Goal: Task Accomplishment & Management: Use online tool/utility

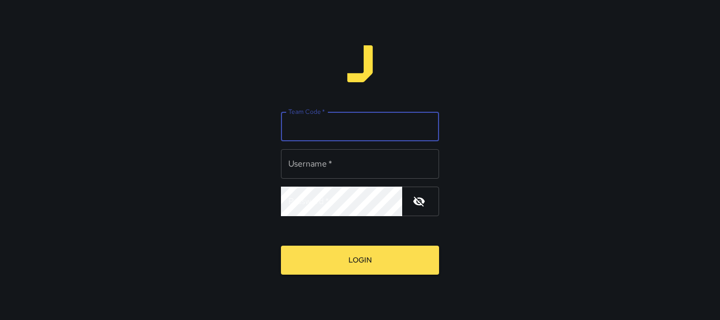
click at [348, 127] on input "Team Code   *" at bounding box center [360, 126] width 158 height 29
type input "*******"
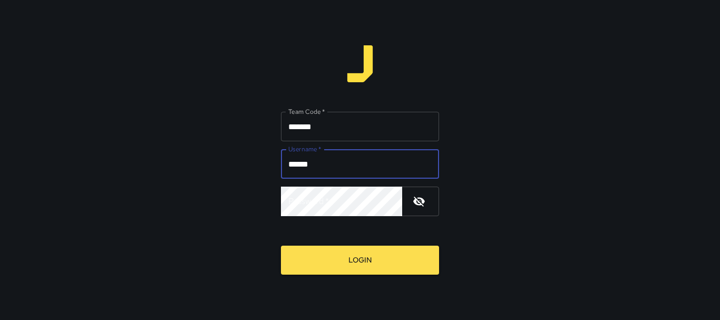
type input "******"
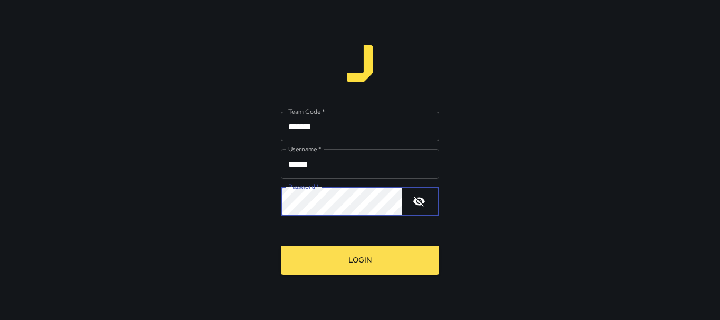
click at [281, 245] on button "Login" at bounding box center [360, 259] width 158 height 29
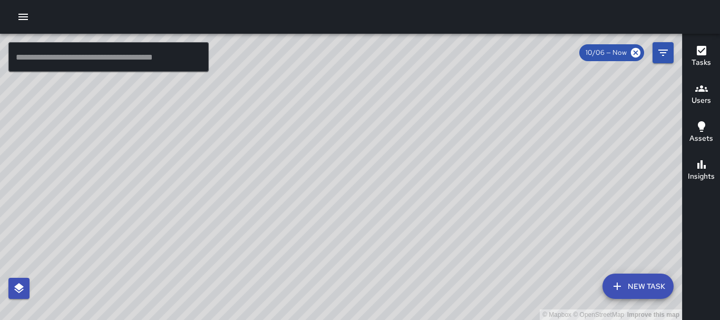
click at [366, 221] on div "© Mapbox © OpenStreetMap Improve this map [PERSON_NAME] [PERSON_NAME] Ambassado…" at bounding box center [341, 177] width 682 height 286
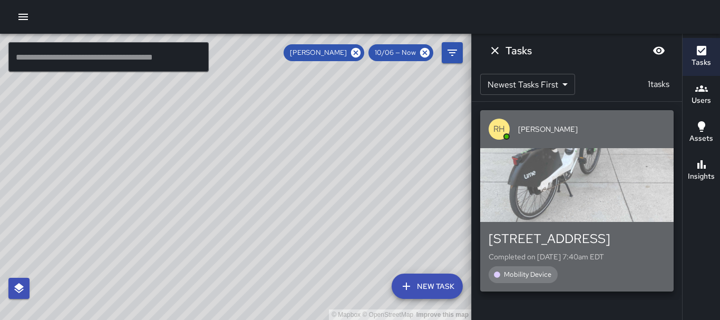
click at [600, 153] on div "button" at bounding box center [576, 185] width 193 height 74
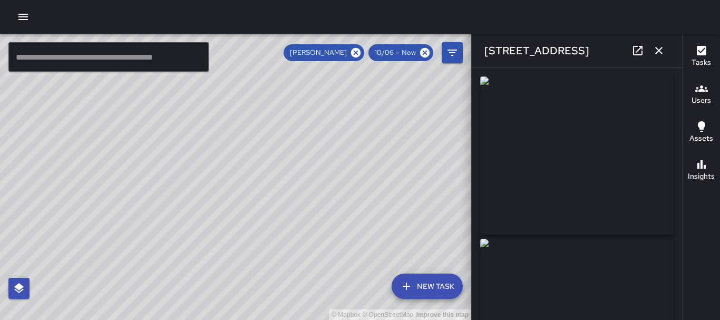
type input "**********"
click at [658, 52] on icon "button" at bounding box center [658, 50] width 13 height 13
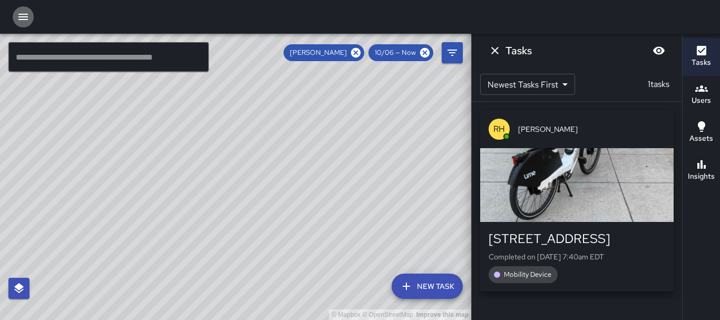
click at [25, 14] on icon "button" at bounding box center [22, 17] width 9 height 6
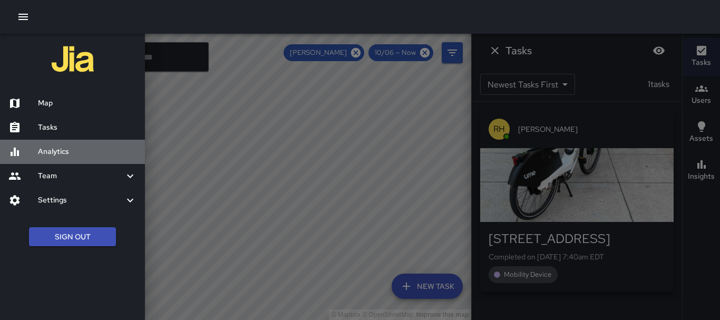
click at [77, 144] on div "Analytics" at bounding box center [72, 152] width 145 height 24
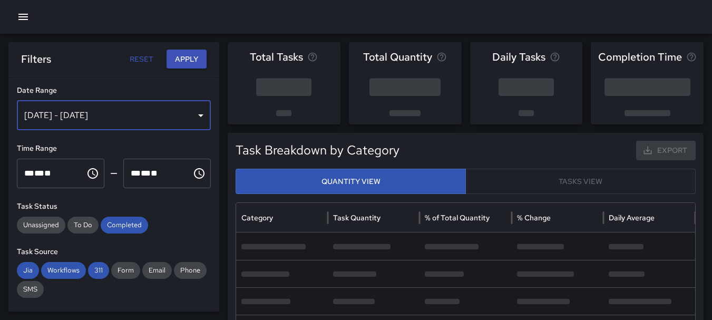
click at [195, 116] on div "[DATE] - [DATE]" at bounding box center [114, 115] width 194 height 29
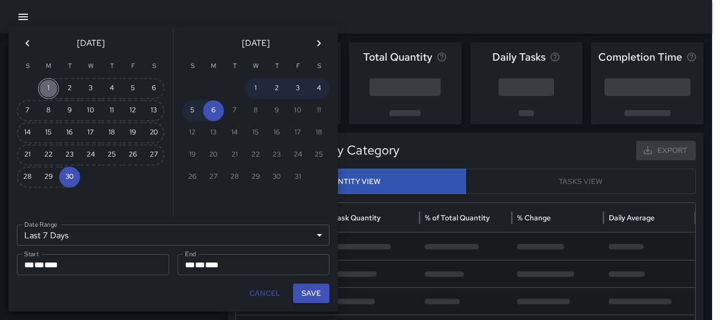
click at [51, 85] on button "1" at bounding box center [48, 88] width 21 height 21
type input "******"
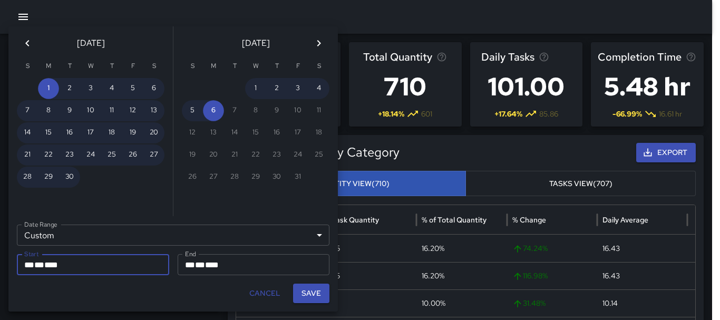
click at [80, 267] on div "** * ** * ****" at bounding box center [92, 264] width 137 height 21
click at [316, 38] on icon "Next month" at bounding box center [318, 43] width 13 height 13
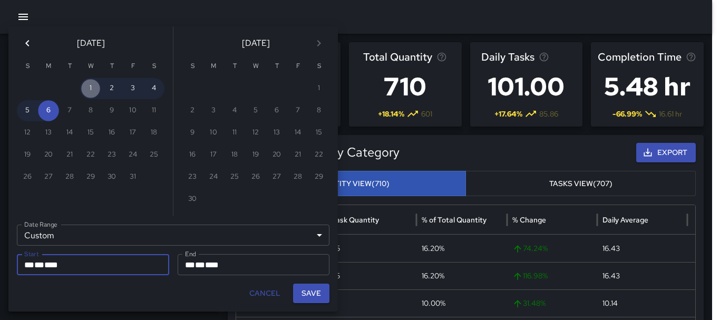
click at [91, 85] on button "1" at bounding box center [90, 88] width 21 height 21
type input "**********"
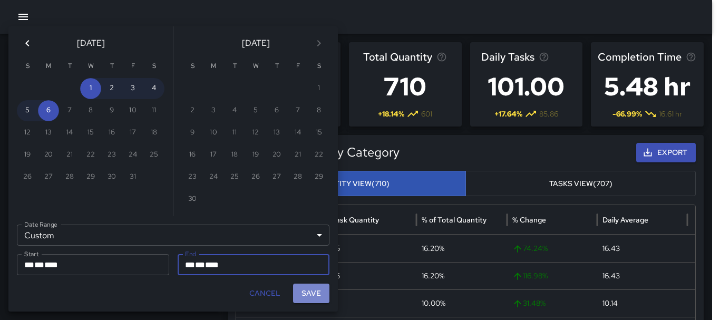
click at [310, 292] on button "Save" at bounding box center [311, 292] width 36 height 19
type input "**********"
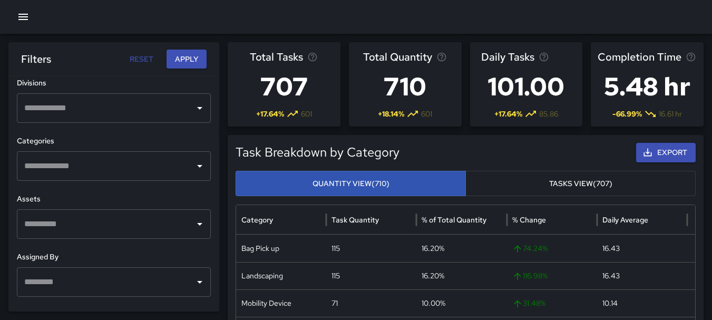
scroll to position [392, 0]
click at [193, 221] on icon "Open" at bounding box center [199, 224] width 13 height 13
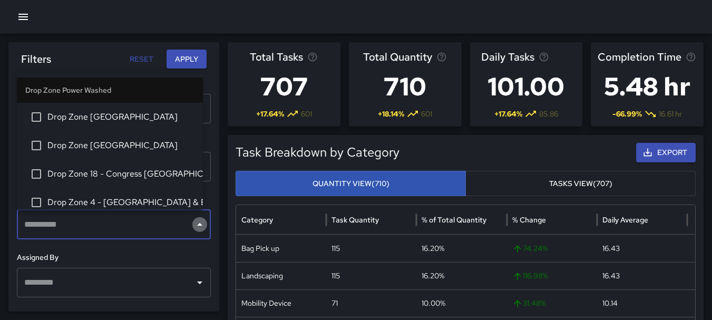
click at [197, 223] on icon "Close" at bounding box center [199, 224] width 5 height 3
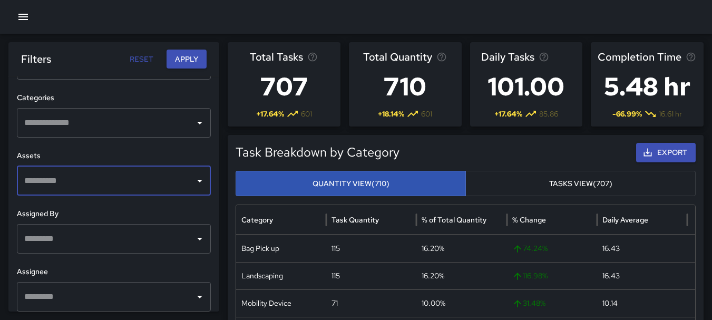
scroll to position [440, 0]
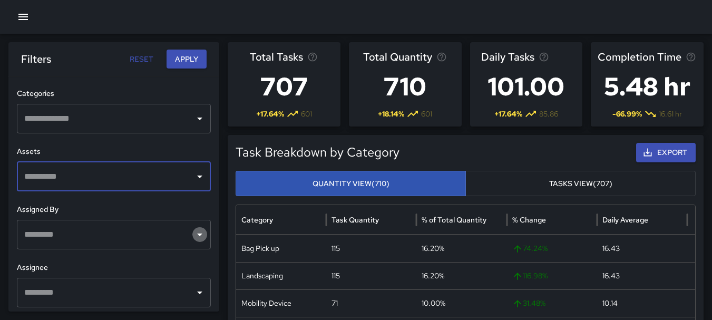
click at [196, 237] on icon "Open" at bounding box center [199, 234] width 13 height 13
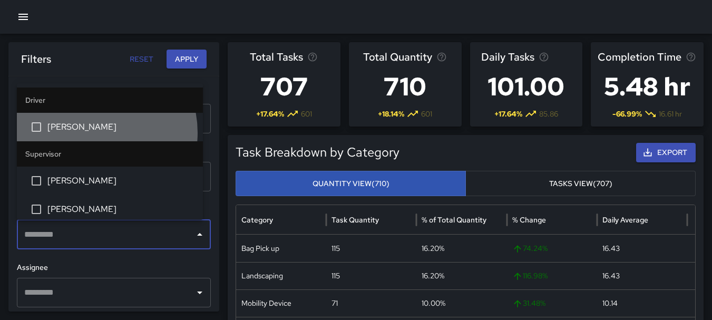
click at [90, 132] on span "[PERSON_NAME]" at bounding box center [120, 127] width 147 height 13
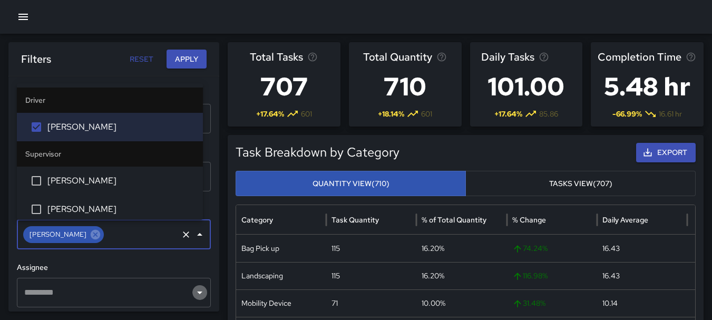
click at [197, 292] on icon "Open" at bounding box center [199, 292] width 5 height 3
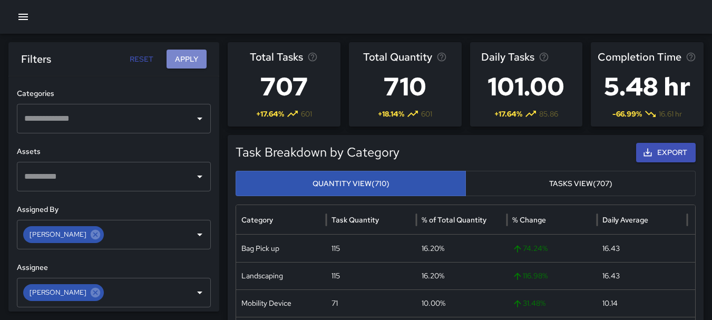
click at [188, 61] on button "Apply" at bounding box center [186, 59] width 40 height 19
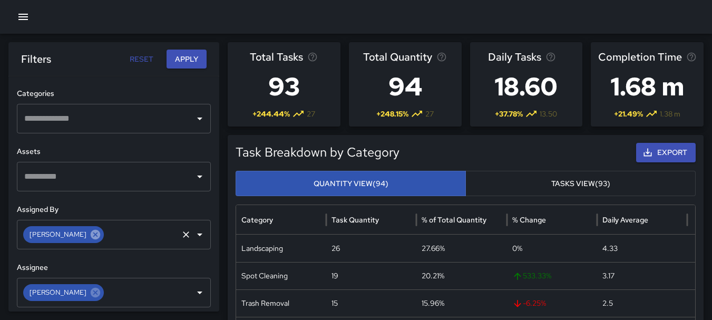
click at [91, 237] on icon at bounding box center [95, 234] width 9 height 9
click at [193, 235] on icon "Open" at bounding box center [199, 234] width 13 height 13
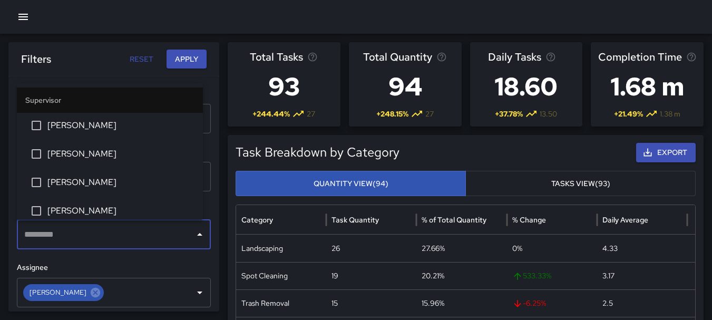
scroll to position [84, 0]
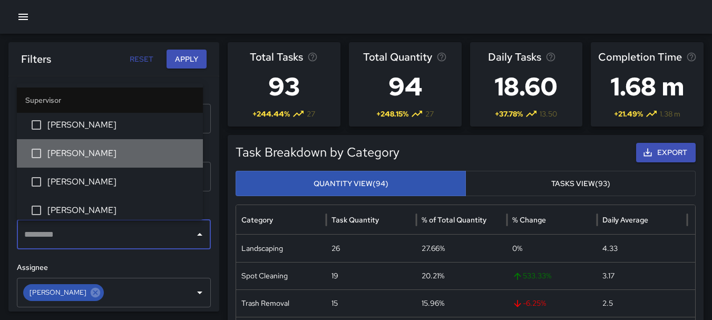
click at [130, 154] on span "[PERSON_NAME]" at bounding box center [120, 153] width 147 height 13
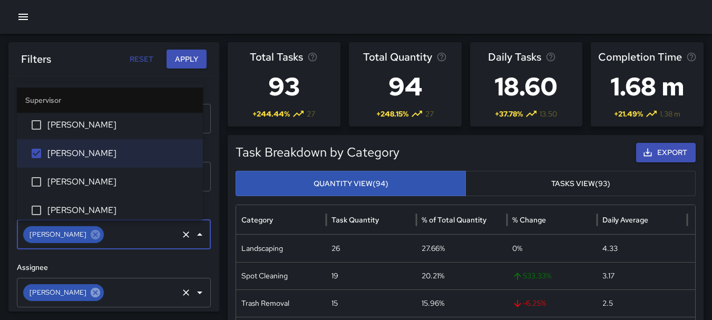
click at [90, 288] on icon at bounding box center [96, 293] width 12 height 12
click at [197, 291] on icon "Open" at bounding box center [199, 292] width 5 height 3
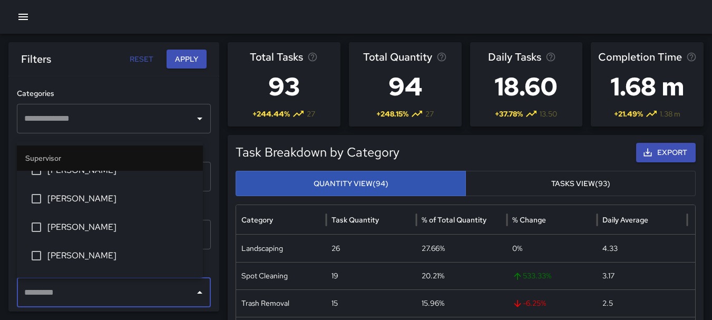
scroll to position [70, 0]
click at [132, 229] on span "[PERSON_NAME]" at bounding box center [120, 226] width 147 height 13
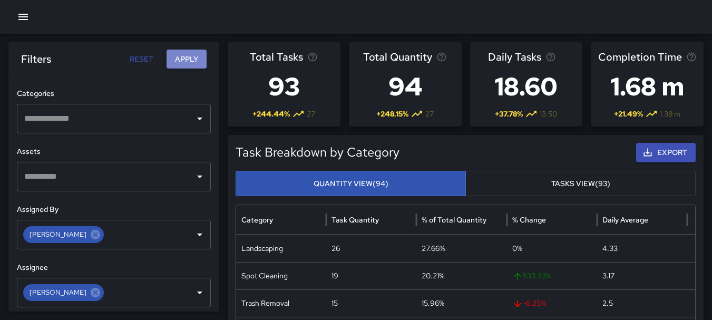
click at [191, 54] on button "Apply" at bounding box center [186, 59] width 40 height 19
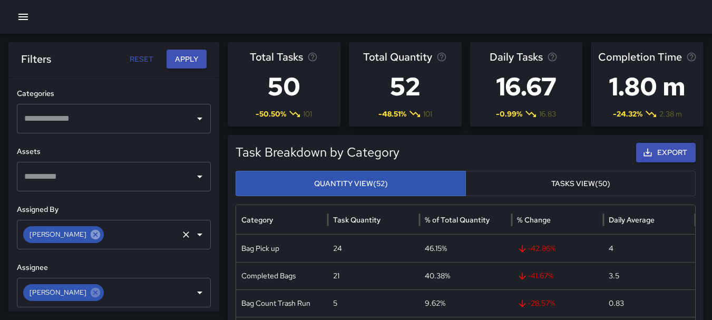
click at [91, 232] on icon at bounding box center [95, 234] width 9 height 9
click at [193, 231] on icon "Open" at bounding box center [199, 234] width 13 height 13
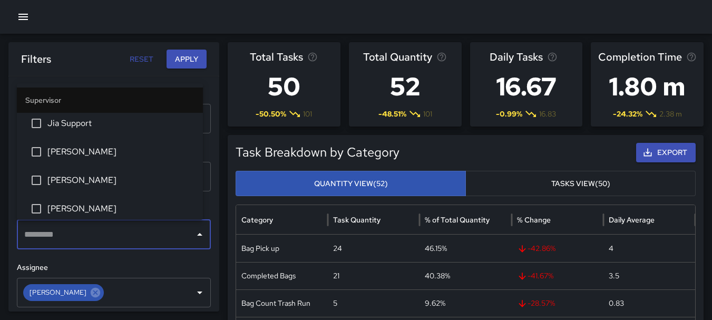
scroll to position [229, 0]
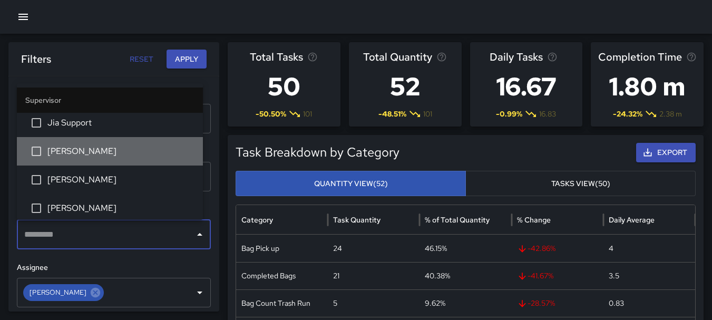
click at [132, 143] on li "[PERSON_NAME]" at bounding box center [110, 151] width 186 height 28
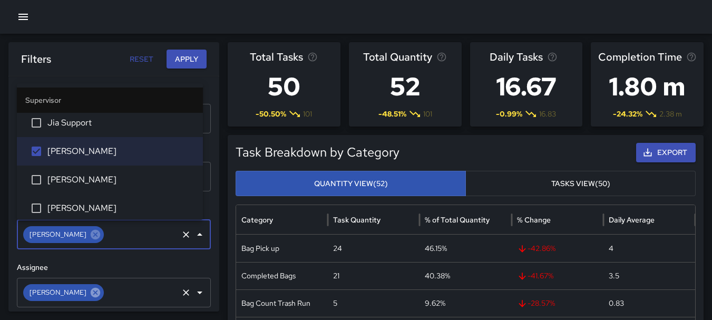
click at [90, 291] on icon at bounding box center [96, 293] width 12 height 12
click at [195, 293] on icon "Open" at bounding box center [199, 292] width 13 height 13
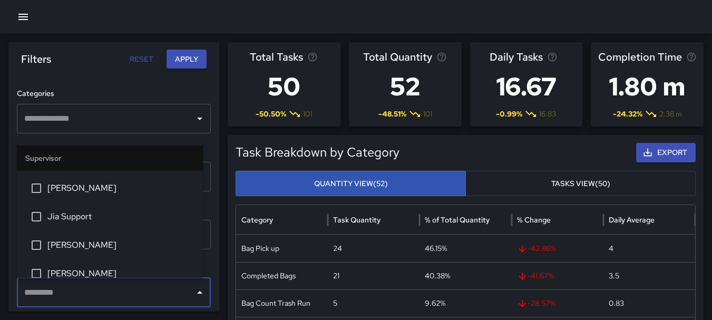
scroll to position [193, 0]
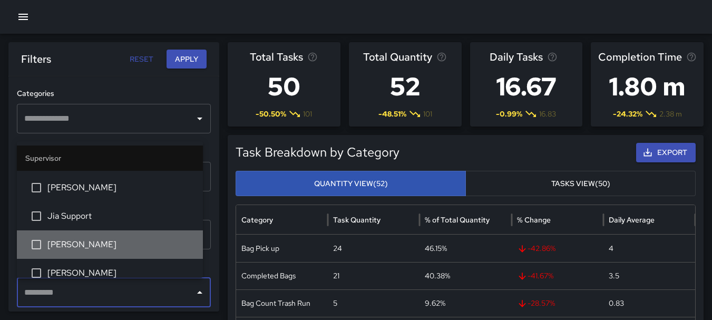
click at [139, 242] on span "[PERSON_NAME]" at bounding box center [120, 244] width 147 height 13
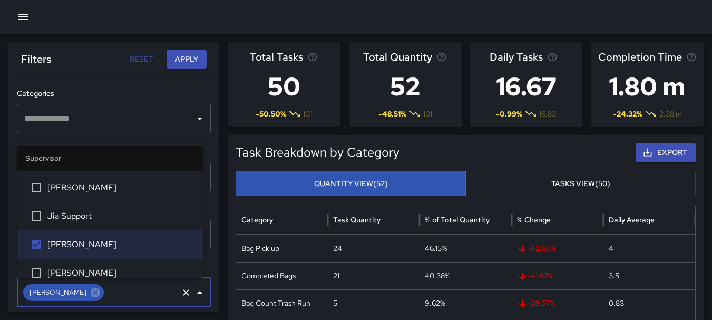
click at [191, 63] on button "Apply" at bounding box center [186, 59] width 40 height 19
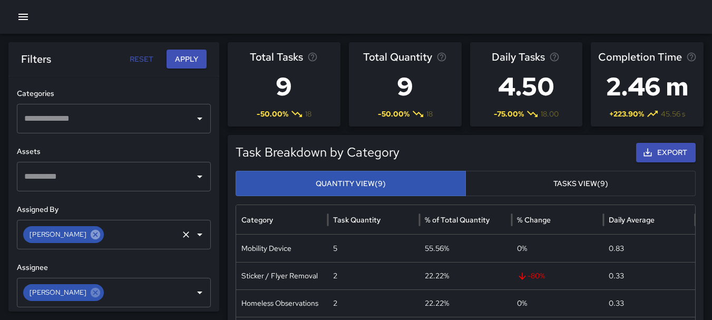
click at [91, 237] on icon at bounding box center [95, 234] width 9 height 9
click at [194, 238] on icon "Open" at bounding box center [199, 234] width 13 height 13
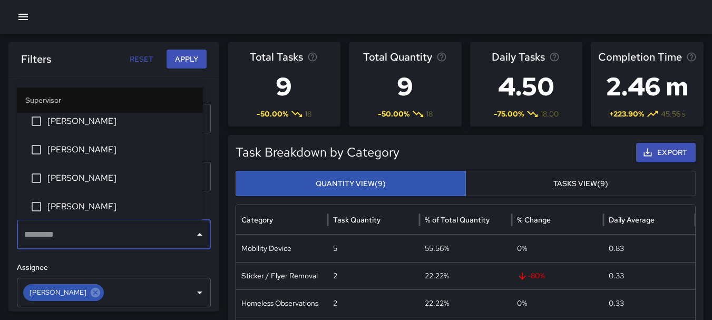
scroll to position [289, 0]
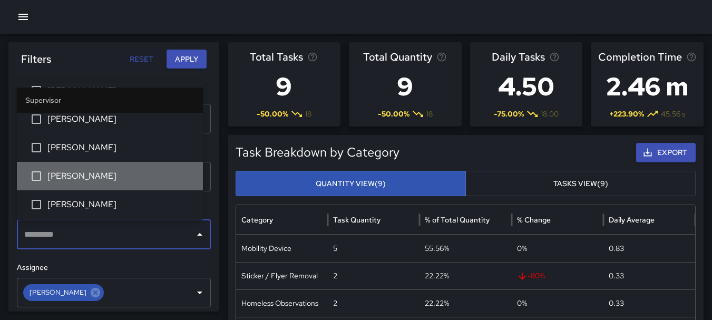
click at [132, 171] on span "[PERSON_NAME]" at bounding box center [120, 176] width 147 height 13
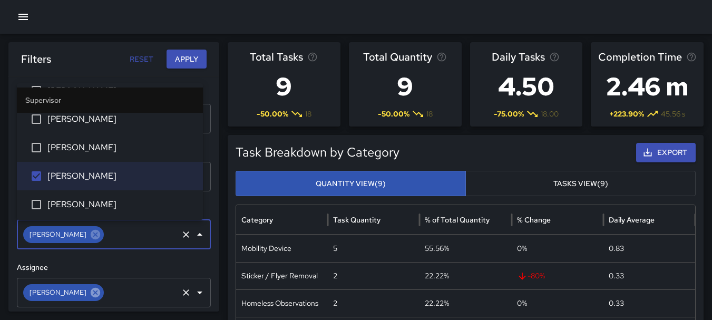
click at [91, 292] on icon at bounding box center [95, 291] width 9 height 9
click at [193, 291] on icon "Open" at bounding box center [199, 292] width 13 height 13
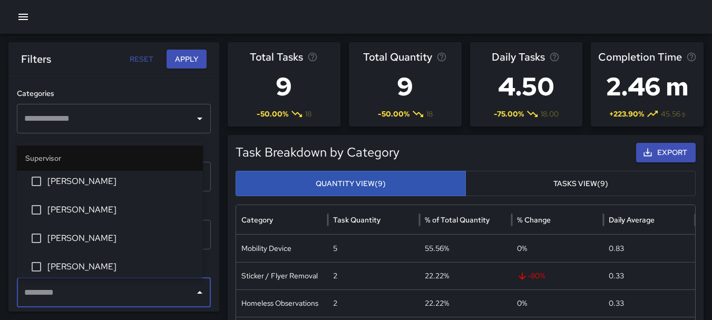
scroll to position [294, 0]
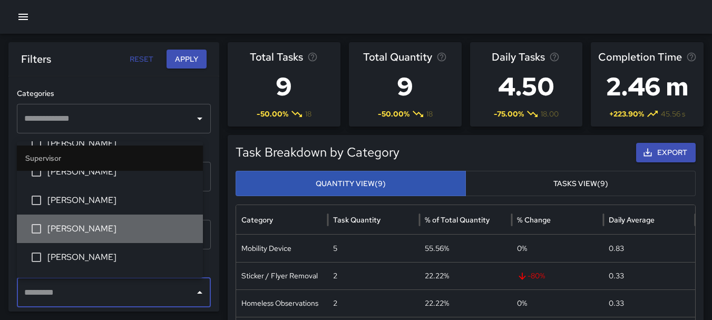
click at [144, 230] on span "[PERSON_NAME]" at bounding box center [120, 228] width 147 height 13
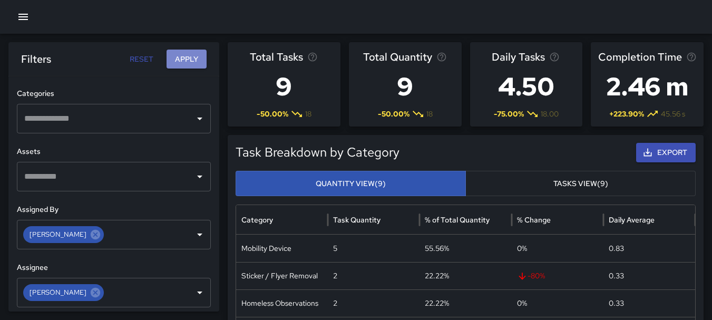
click at [199, 57] on button "Apply" at bounding box center [186, 59] width 40 height 19
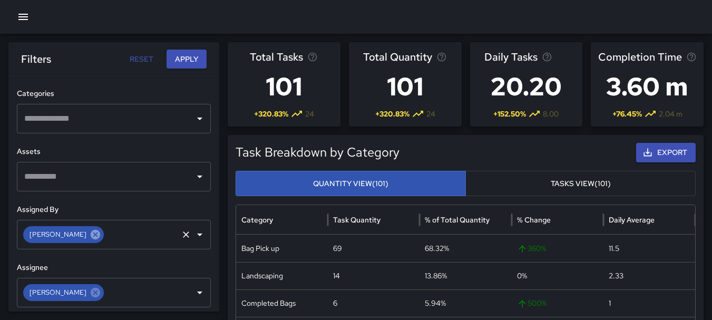
click at [90, 234] on icon at bounding box center [96, 235] width 12 height 12
click at [91, 289] on icon at bounding box center [95, 291] width 9 height 9
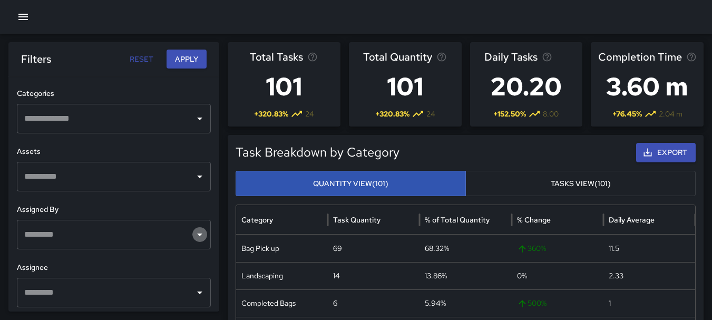
click at [197, 234] on icon "Open" at bounding box center [199, 234] width 5 height 3
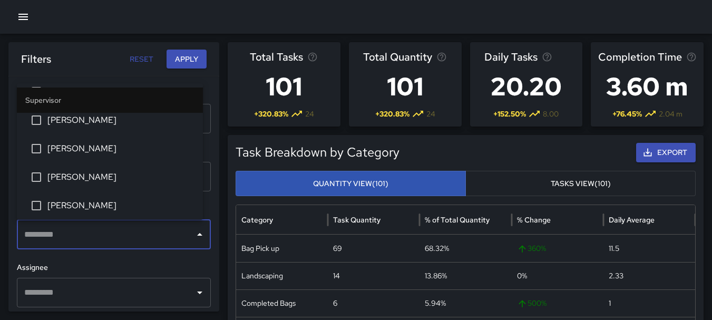
scroll to position [330, 0]
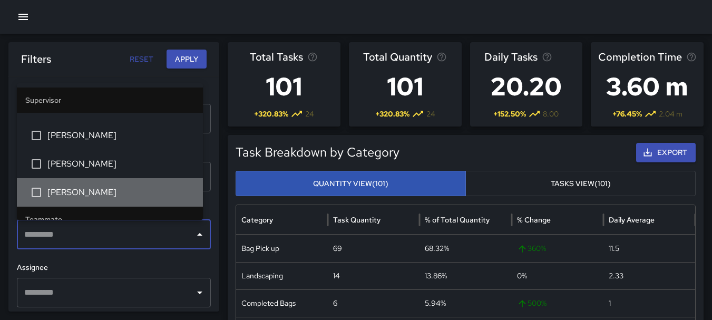
click at [155, 191] on span "[PERSON_NAME]" at bounding box center [120, 192] width 147 height 13
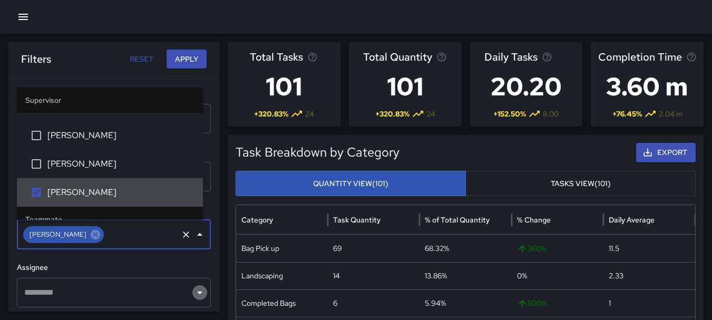
click at [193, 295] on icon "Open" at bounding box center [199, 292] width 13 height 13
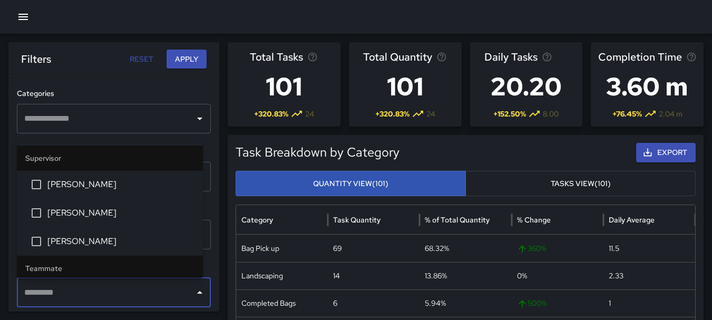
scroll to position [339, 0]
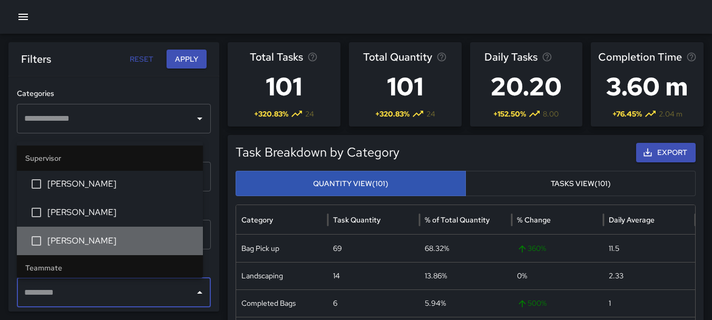
click at [144, 232] on li "[PERSON_NAME]" at bounding box center [110, 240] width 186 height 28
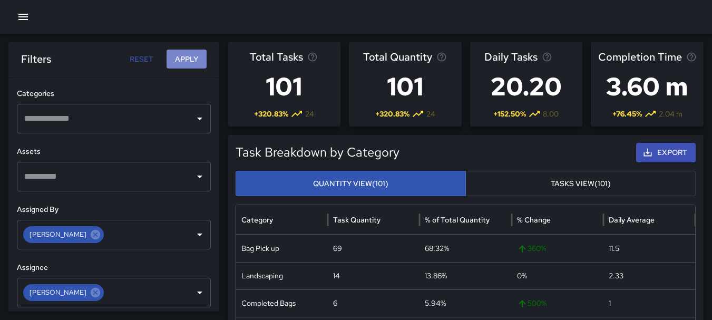
click at [190, 62] on button "Apply" at bounding box center [186, 59] width 40 height 19
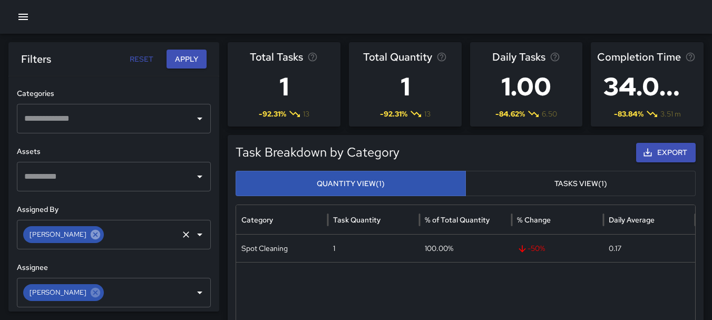
click at [91, 234] on icon at bounding box center [95, 234] width 9 height 9
click at [193, 237] on icon "Open" at bounding box center [199, 234] width 13 height 13
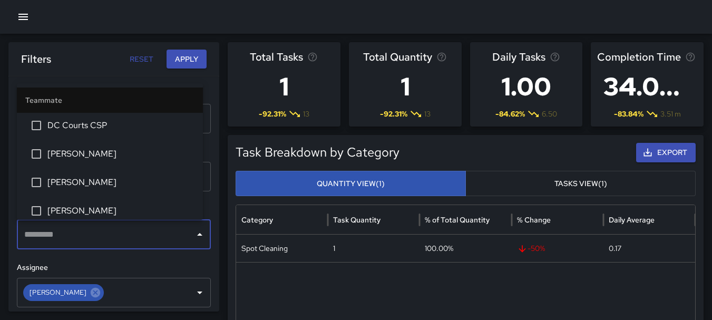
scroll to position [597, 0]
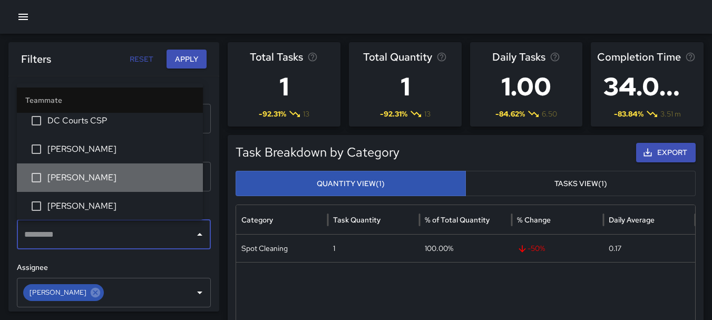
click at [127, 177] on span "[PERSON_NAME]" at bounding box center [120, 177] width 147 height 13
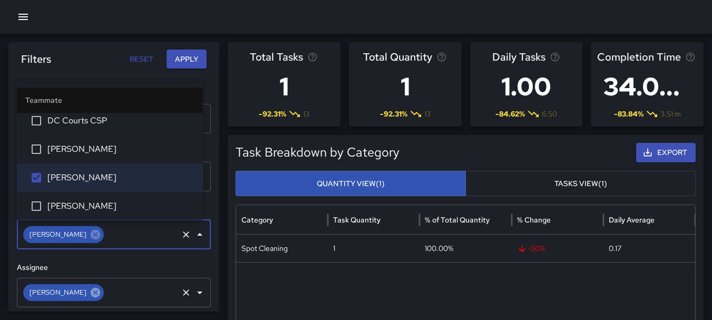
click at [91, 291] on icon at bounding box center [95, 291] width 9 height 9
click at [193, 286] on icon "Open" at bounding box center [199, 292] width 13 height 13
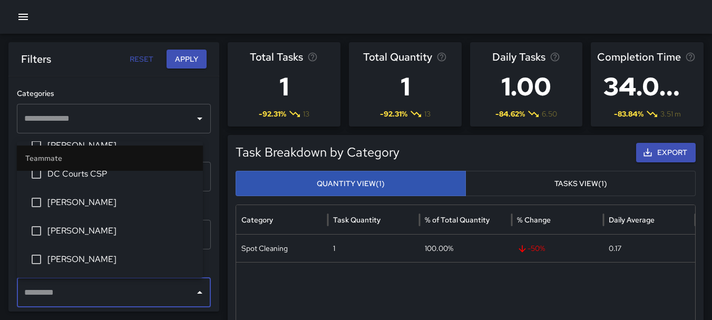
scroll to position [602, 0]
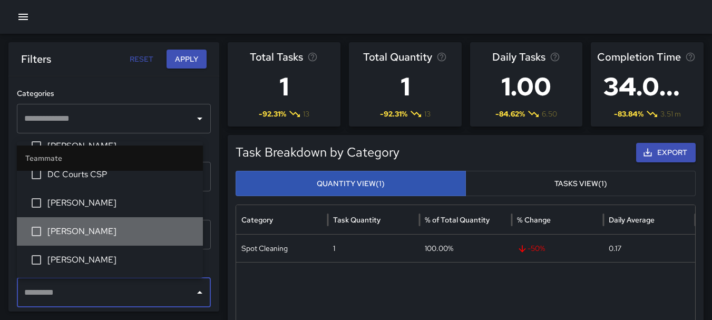
click at [139, 232] on span "[PERSON_NAME]" at bounding box center [120, 231] width 147 height 13
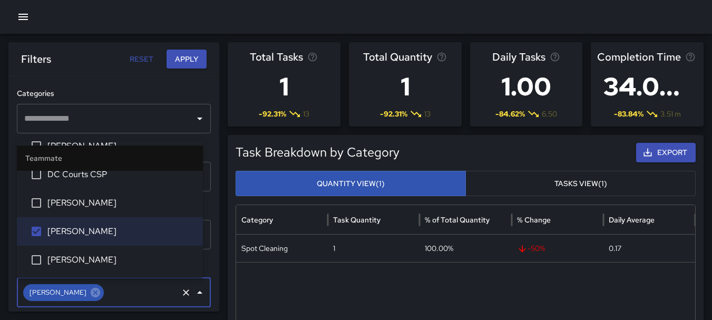
click at [196, 60] on button "Apply" at bounding box center [186, 59] width 40 height 19
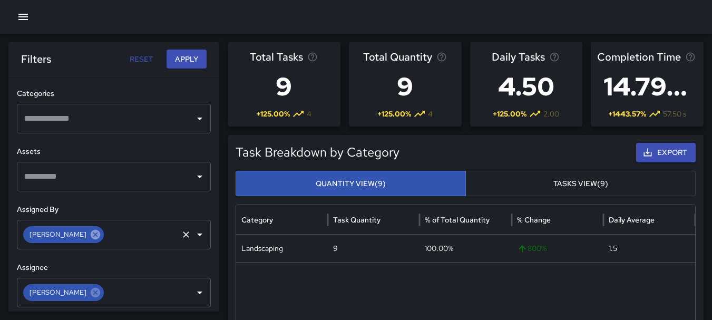
click at [91, 232] on icon at bounding box center [95, 234] width 9 height 9
click at [193, 233] on icon "Open" at bounding box center [199, 234] width 13 height 13
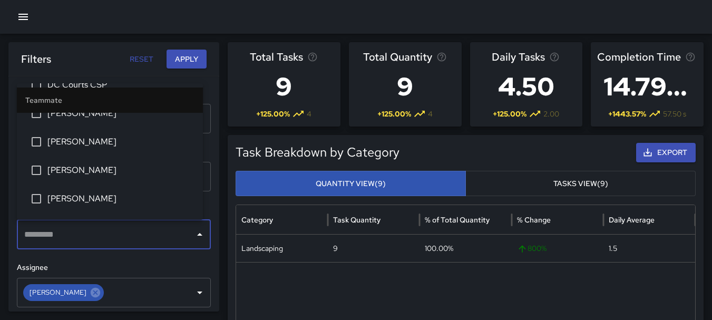
scroll to position [638, 0]
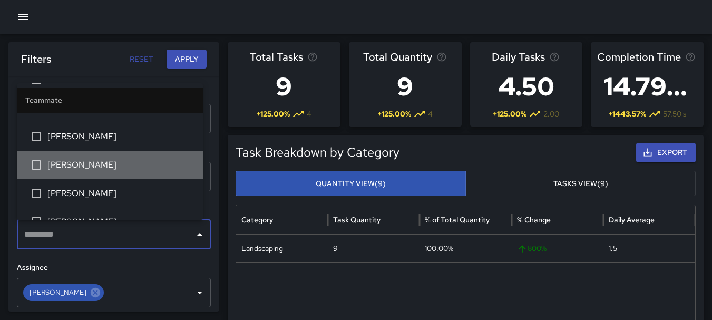
click at [151, 161] on span "[PERSON_NAME]" at bounding box center [120, 165] width 147 height 13
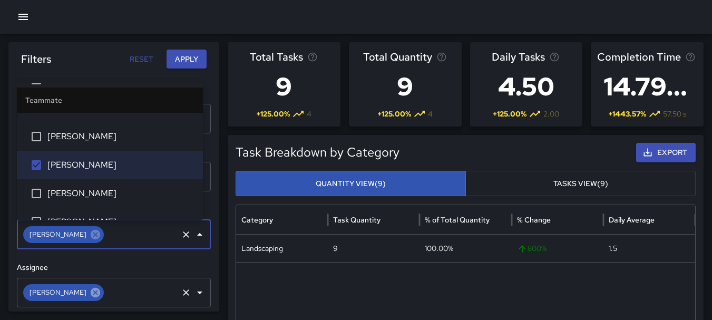
click at [91, 295] on icon at bounding box center [95, 291] width 9 height 9
click at [193, 293] on icon "Open" at bounding box center [199, 292] width 13 height 13
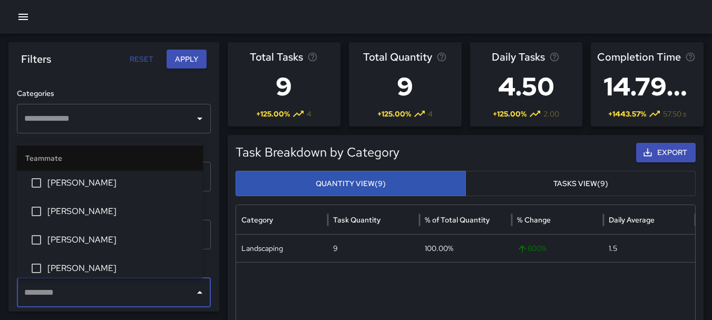
scroll to position [625, 0]
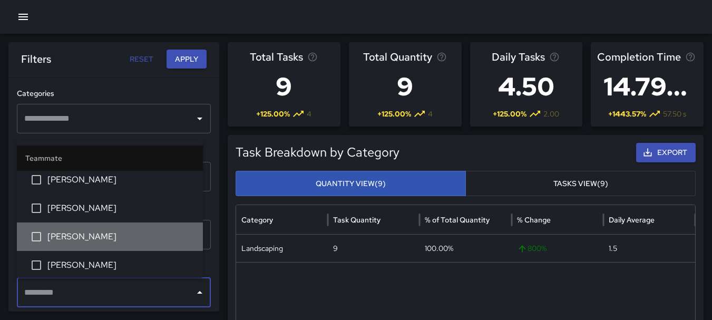
click at [156, 234] on span "[PERSON_NAME]" at bounding box center [120, 236] width 147 height 13
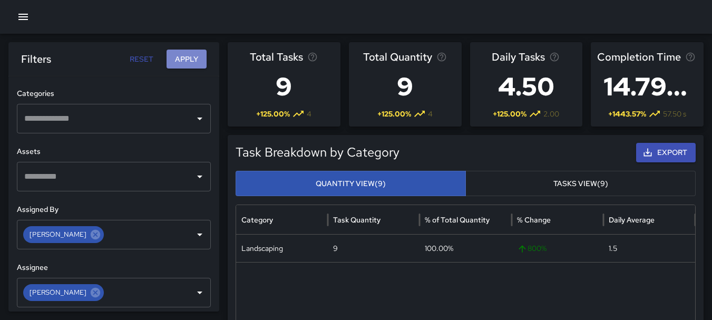
click at [191, 55] on button "Apply" at bounding box center [186, 59] width 40 height 19
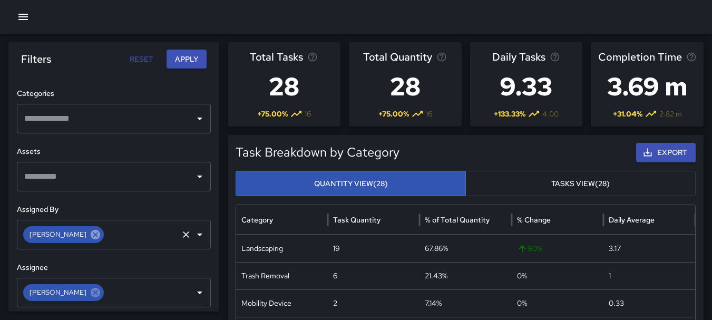
click at [91, 234] on icon at bounding box center [95, 234] width 9 height 9
click at [193, 234] on icon "Open" at bounding box center [199, 234] width 13 height 13
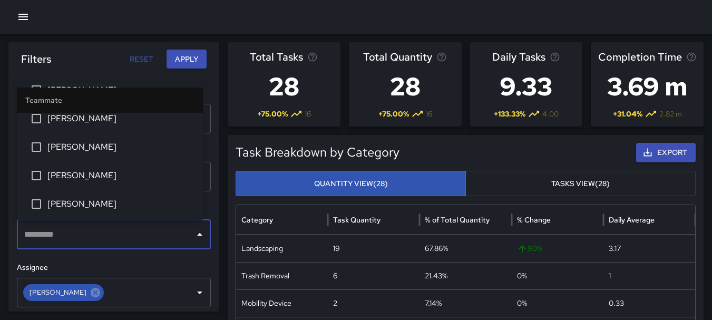
scroll to position [691, 0]
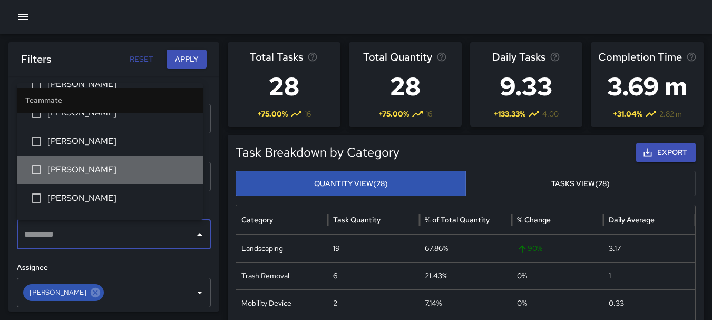
click at [144, 165] on span "[PERSON_NAME]" at bounding box center [120, 169] width 147 height 13
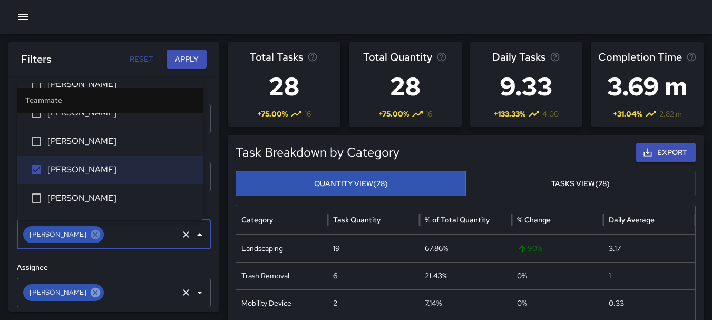
click at [91, 292] on icon at bounding box center [95, 291] width 9 height 9
click at [197, 292] on icon "Open" at bounding box center [199, 292] width 5 height 3
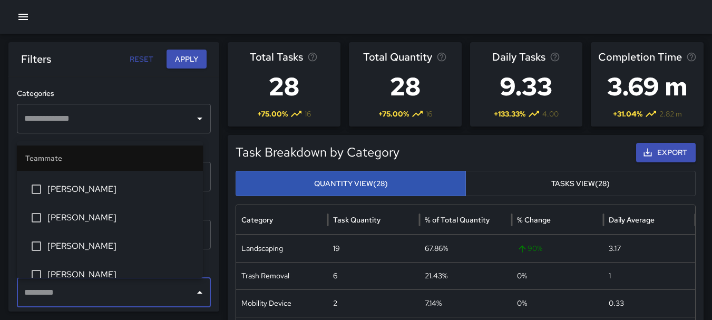
scroll to position [674, 0]
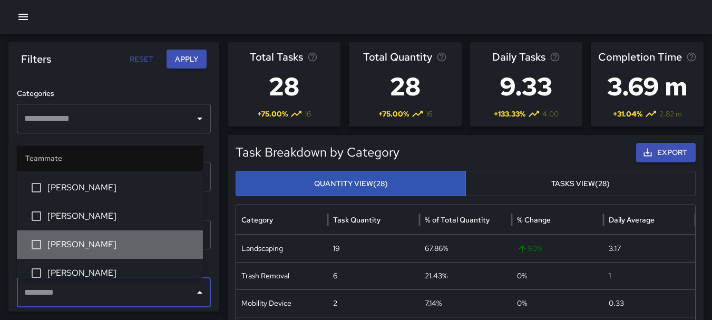
click at [149, 244] on span "[PERSON_NAME]" at bounding box center [120, 244] width 147 height 13
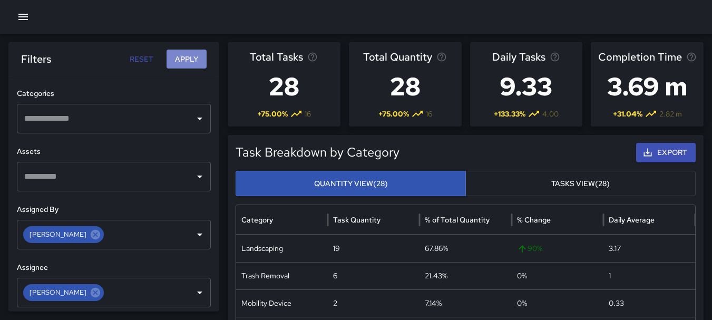
click at [192, 56] on button "Apply" at bounding box center [186, 59] width 40 height 19
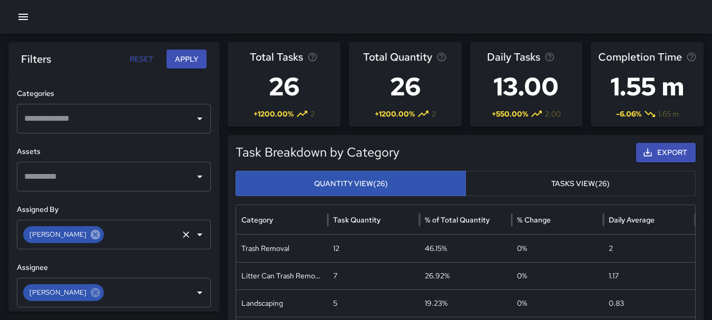
click at [91, 236] on icon at bounding box center [95, 234] width 9 height 9
click at [197, 233] on icon "Open" at bounding box center [199, 234] width 5 height 3
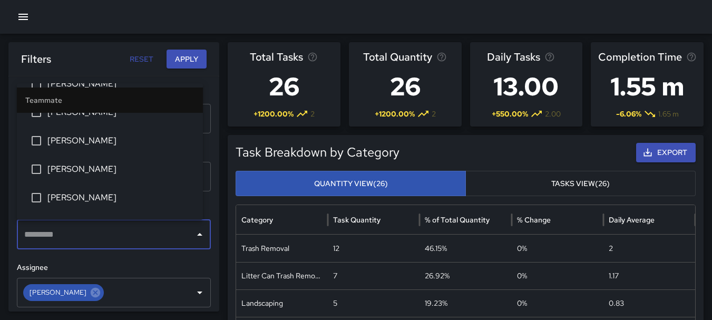
scroll to position [761, 0]
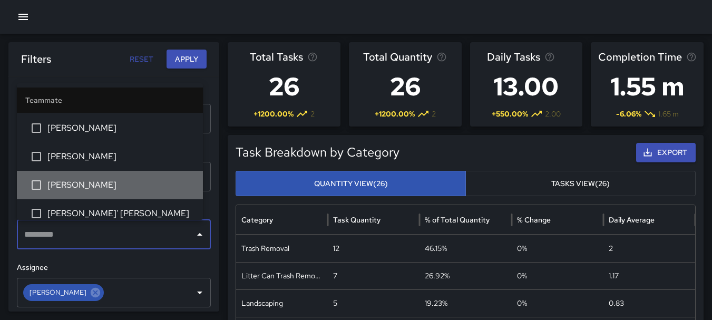
click at [112, 178] on li "[PERSON_NAME]" at bounding box center [110, 185] width 186 height 28
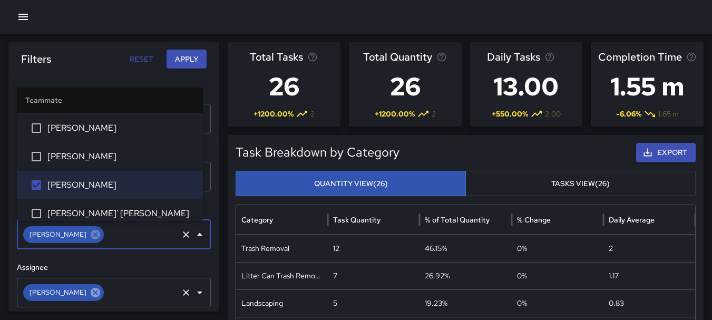
click at [90, 292] on icon at bounding box center [96, 293] width 12 height 12
click at [193, 290] on icon "Open" at bounding box center [199, 292] width 13 height 13
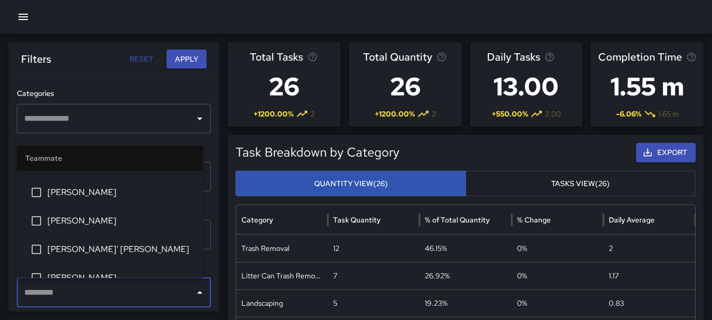
scroll to position [783, 0]
click at [142, 215] on span "[PERSON_NAME]" at bounding box center [120, 220] width 147 height 13
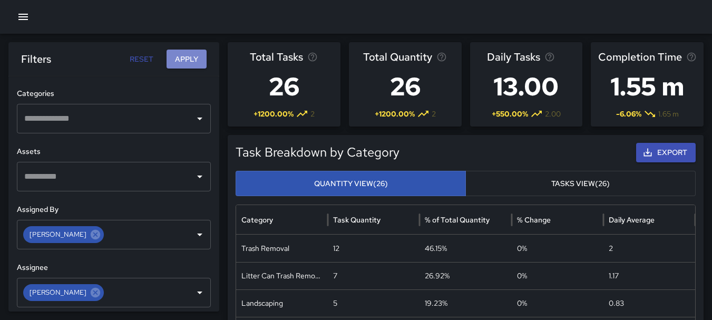
click at [186, 56] on button "Apply" at bounding box center [186, 59] width 40 height 19
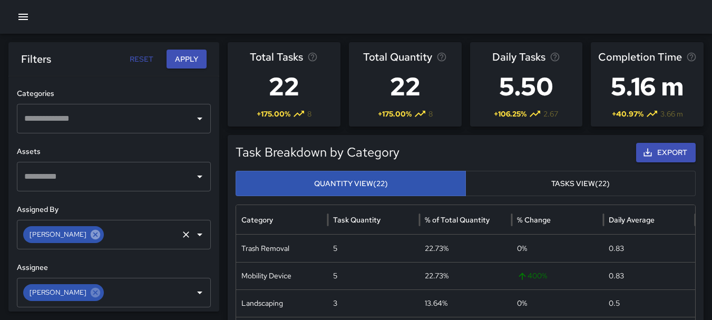
click at [90, 235] on icon at bounding box center [96, 235] width 12 height 12
click at [193, 232] on icon "Open" at bounding box center [199, 234] width 13 height 13
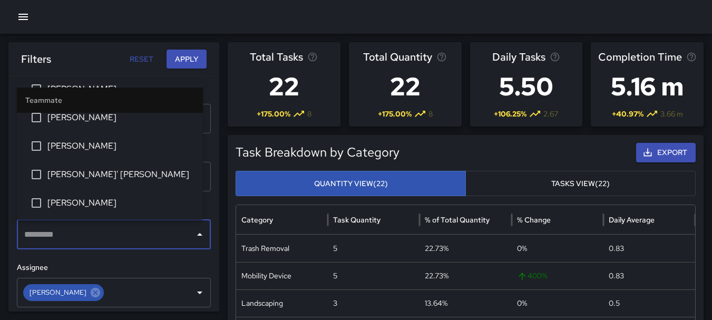
scroll to position [800, 0]
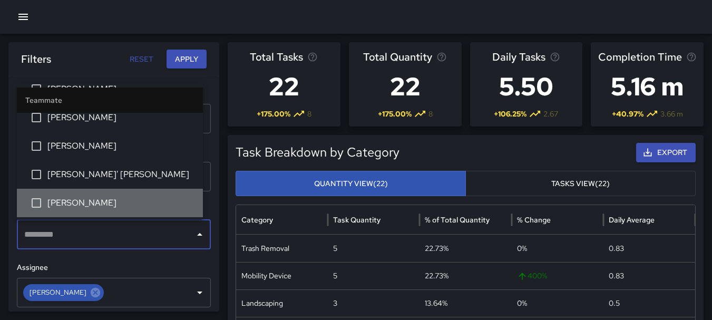
click at [126, 192] on li "[PERSON_NAME]" at bounding box center [110, 203] width 186 height 28
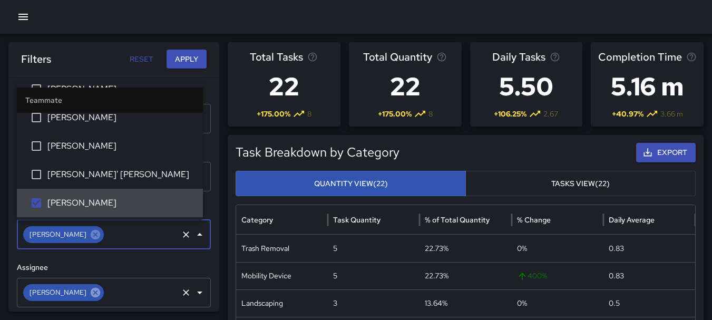
click at [91, 290] on icon at bounding box center [95, 291] width 9 height 9
click at [197, 291] on icon "Open" at bounding box center [199, 292] width 5 height 3
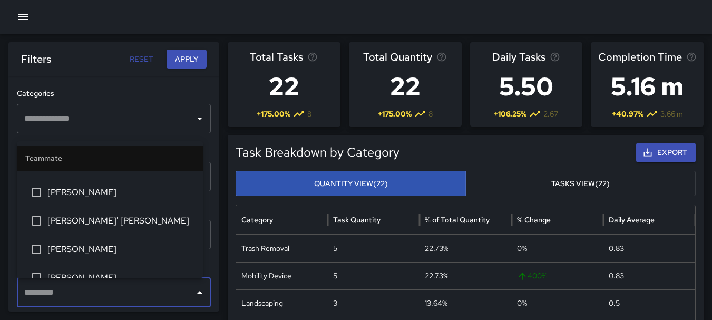
scroll to position [812, 0]
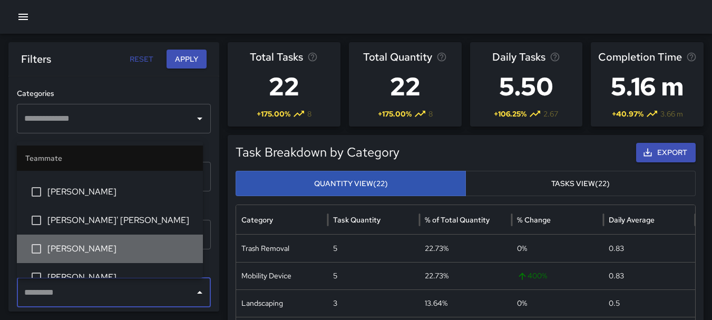
click at [144, 238] on li "[PERSON_NAME]" at bounding box center [110, 248] width 186 height 28
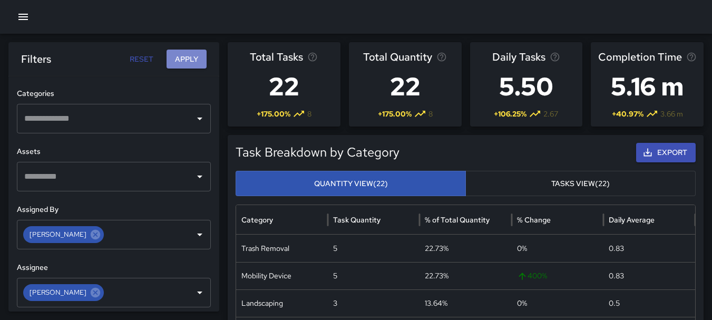
click at [193, 56] on button "Apply" at bounding box center [186, 59] width 40 height 19
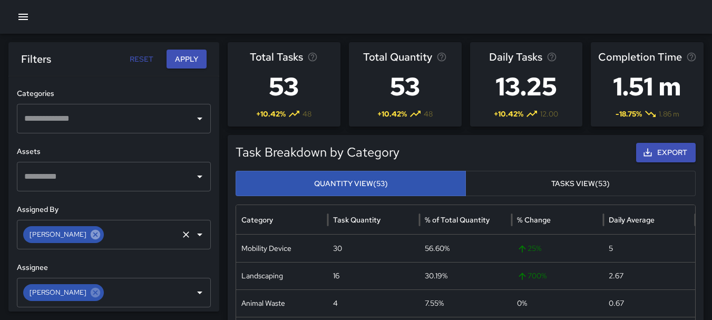
click at [91, 237] on icon at bounding box center [95, 234] width 9 height 9
click at [197, 234] on icon "Open" at bounding box center [199, 234] width 5 height 3
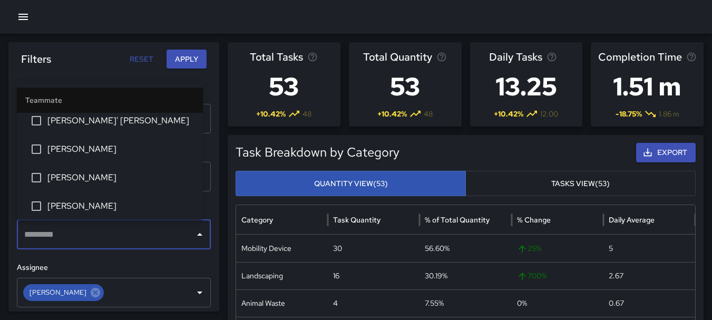
scroll to position [854, 0]
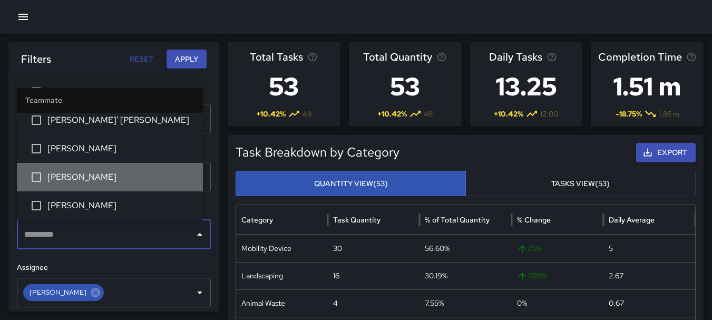
click at [122, 171] on span "[PERSON_NAME]" at bounding box center [120, 177] width 147 height 13
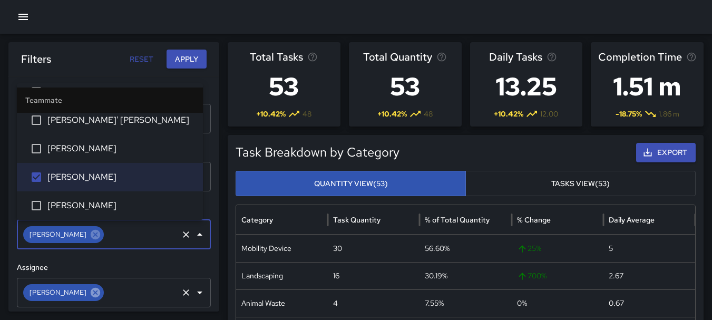
click at [91, 290] on icon at bounding box center [95, 291] width 9 height 9
click at [197, 291] on icon "Open" at bounding box center [199, 292] width 5 height 3
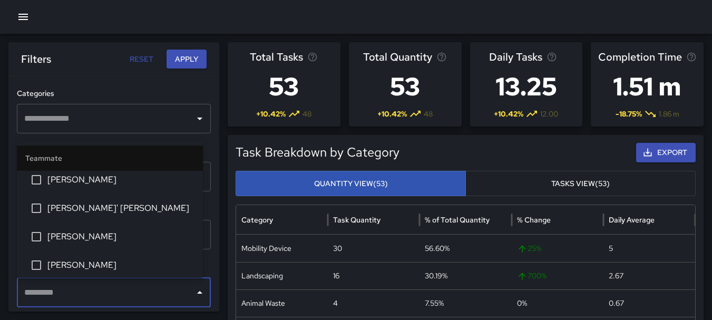
scroll to position [824, 0]
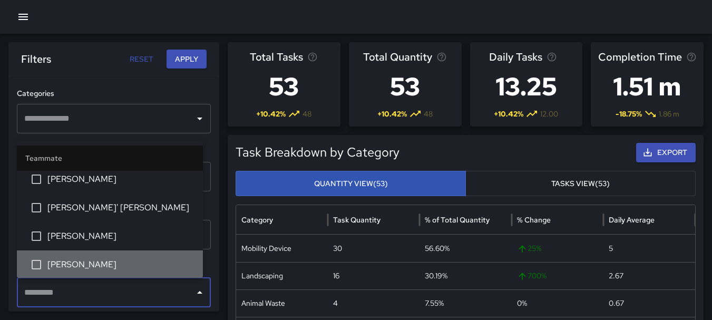
click at [120, 258] on span "[PERSON_NAME]" at bounding box center [120, 264] width 147 height 13
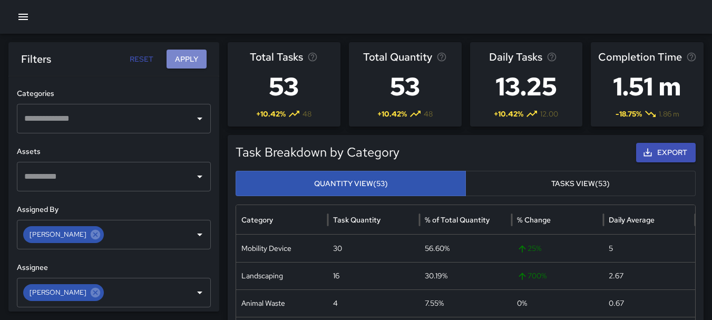
click at [192, 65] on button "Apply" at bounding box center [186, 59] width 40 height 19
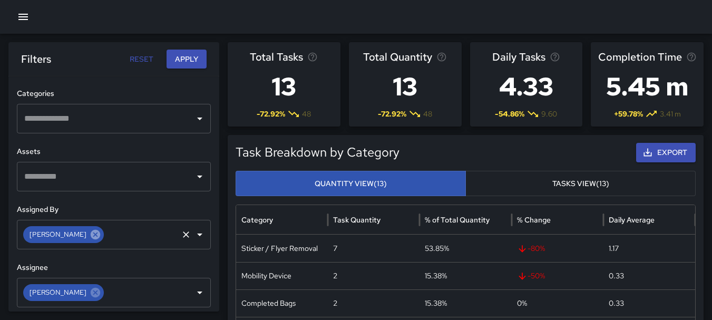
click at [94, 238] on icon at bounding box center [95, 234] width 9 height 9
click at [197, 233] on icon "Open" at bounding box center [199, 234] width 5 height 3
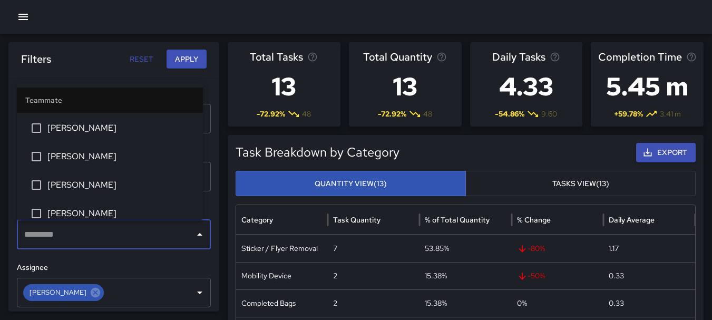
scroll to position [943, 0]
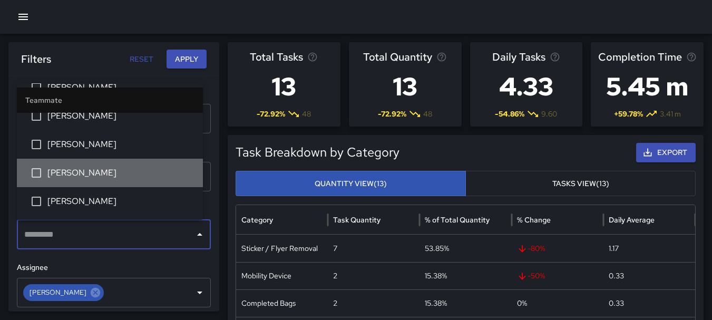
click at [132, 173] on span "[PERSON_NAME]" at bounding box center [120, 172] width 147 height 13
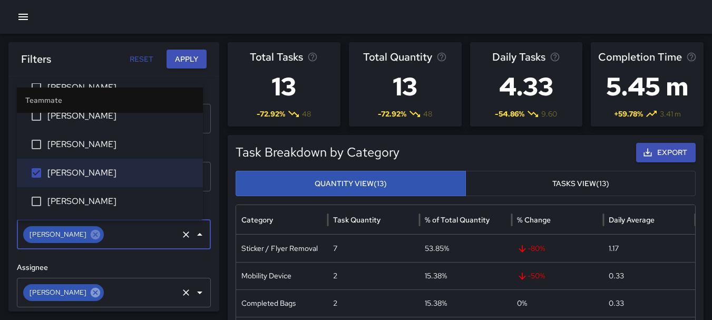
click at [94, 288] on icon at bounding box center [95, 291] width 9 height 9
click at [193, 290] on icon "Open" at bounding box center [199, 292] width 13 height 13
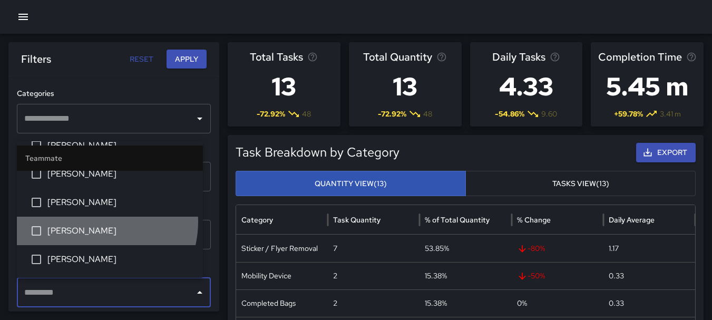
click at [89, 221] on li "[PERSON_NAME]" at bounding box center [110, 230] width 186 height 28
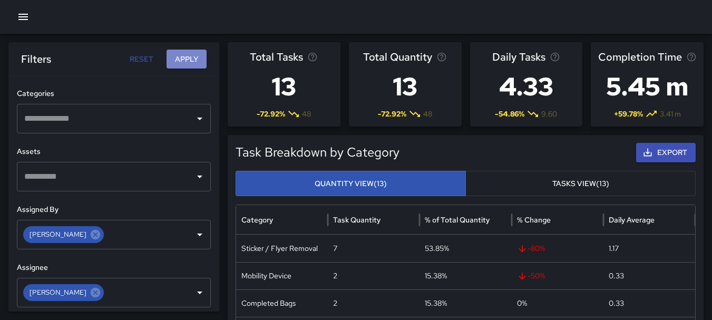
click at [192, 54] on button "Apply" at bounding box center [186, 59] width 40 height 19
